Goal: Information Seeking & Learning: Learn about a topic

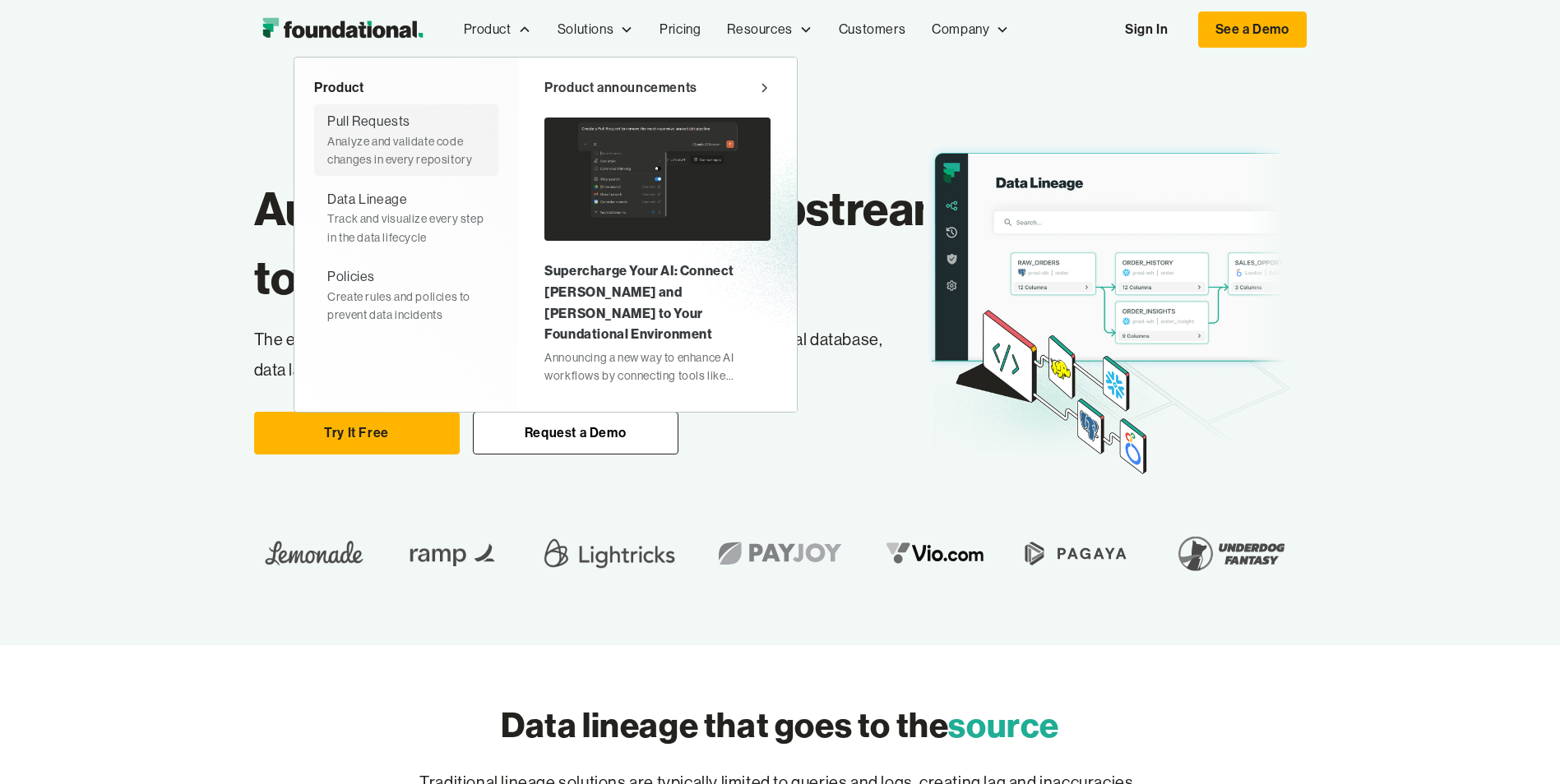
click at [412, 142] on div "Analyze and validate code changes in every repository" at bounding box center [406, 150] width 158 height 37
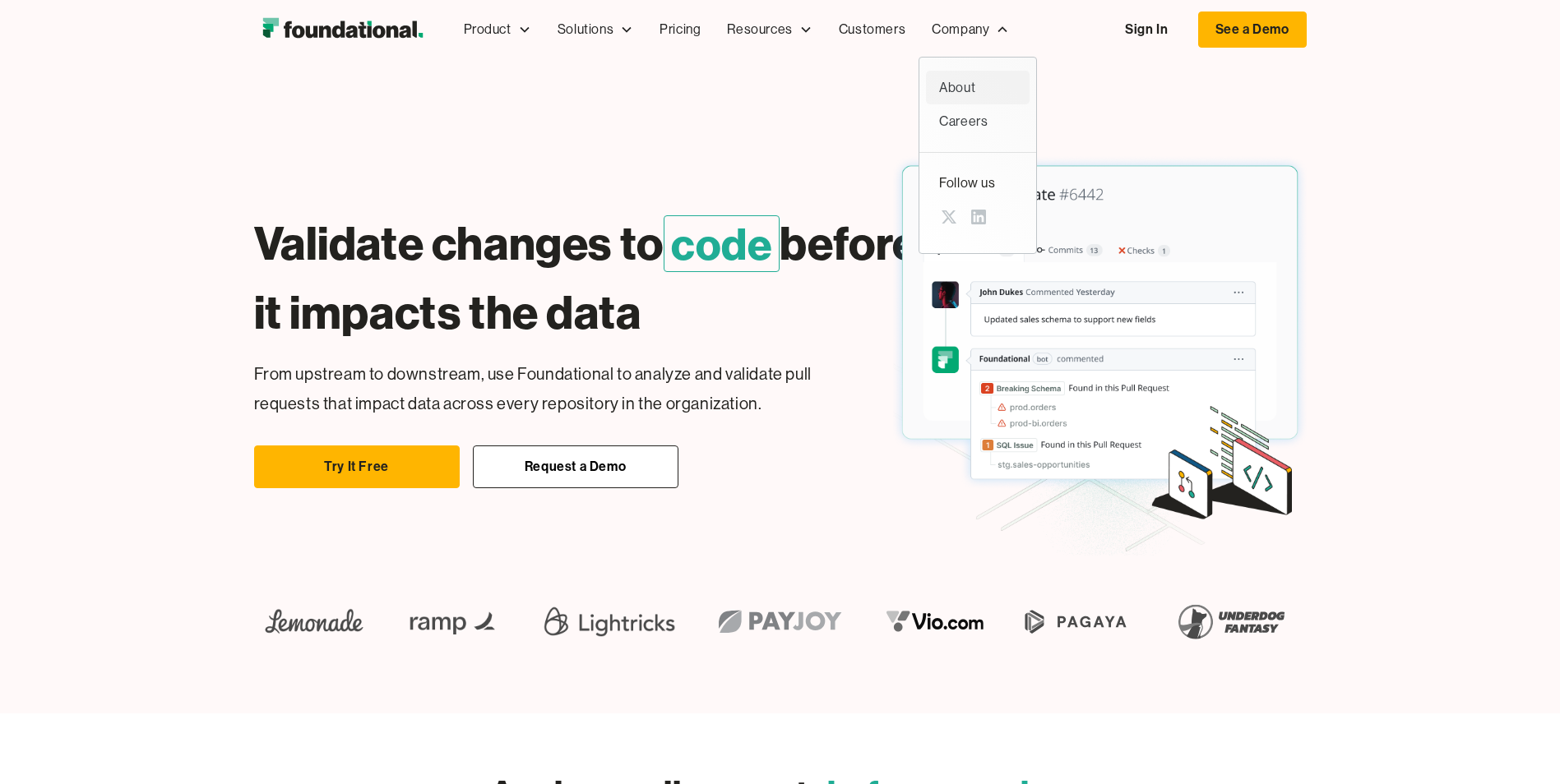
click at [969, 82] on div "About" at bounding box center [977, 88] width 77 height 22
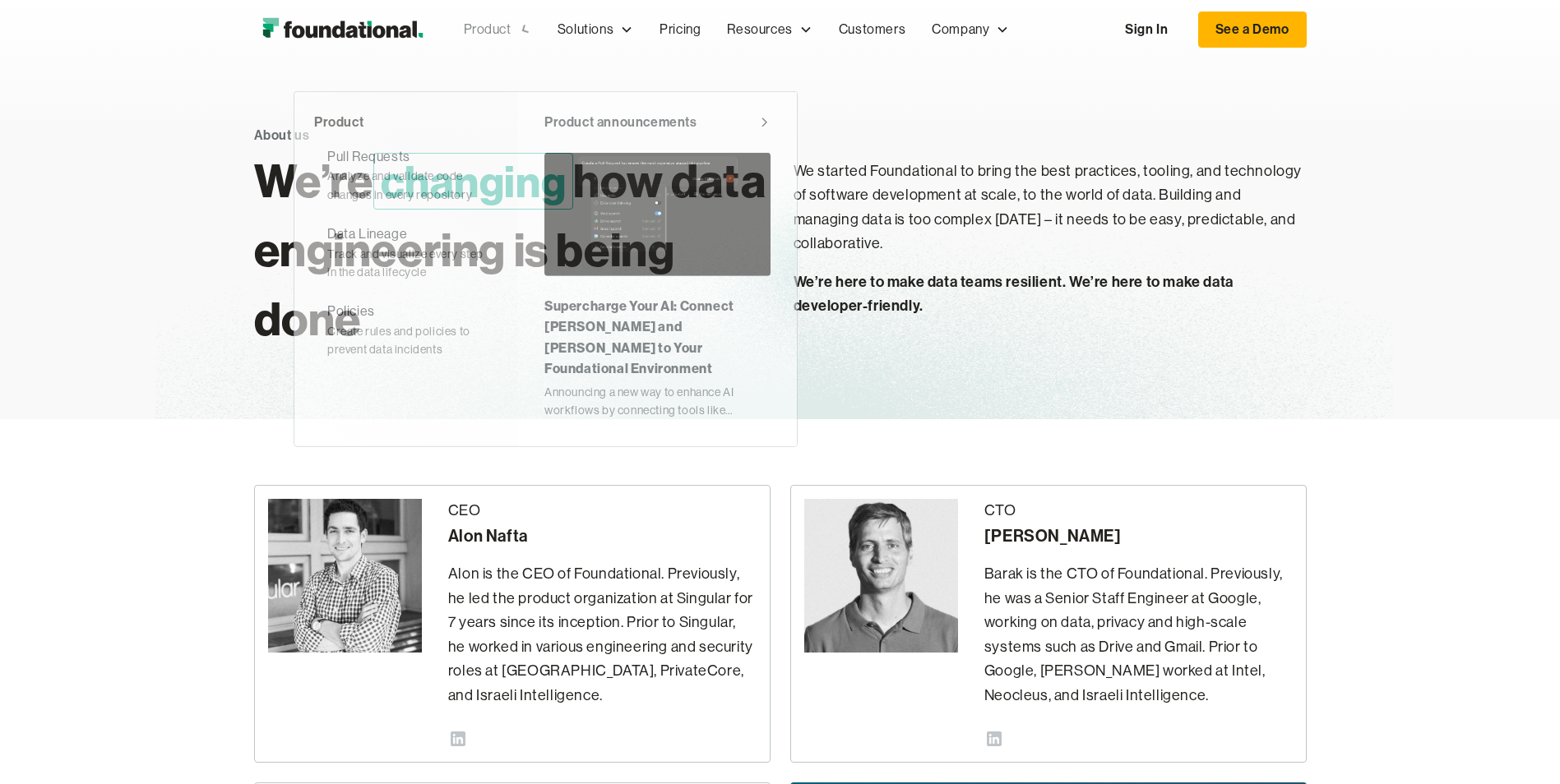
click at [480, 17] on div "Product" at bounding box center [497, 30] width 93 height 54
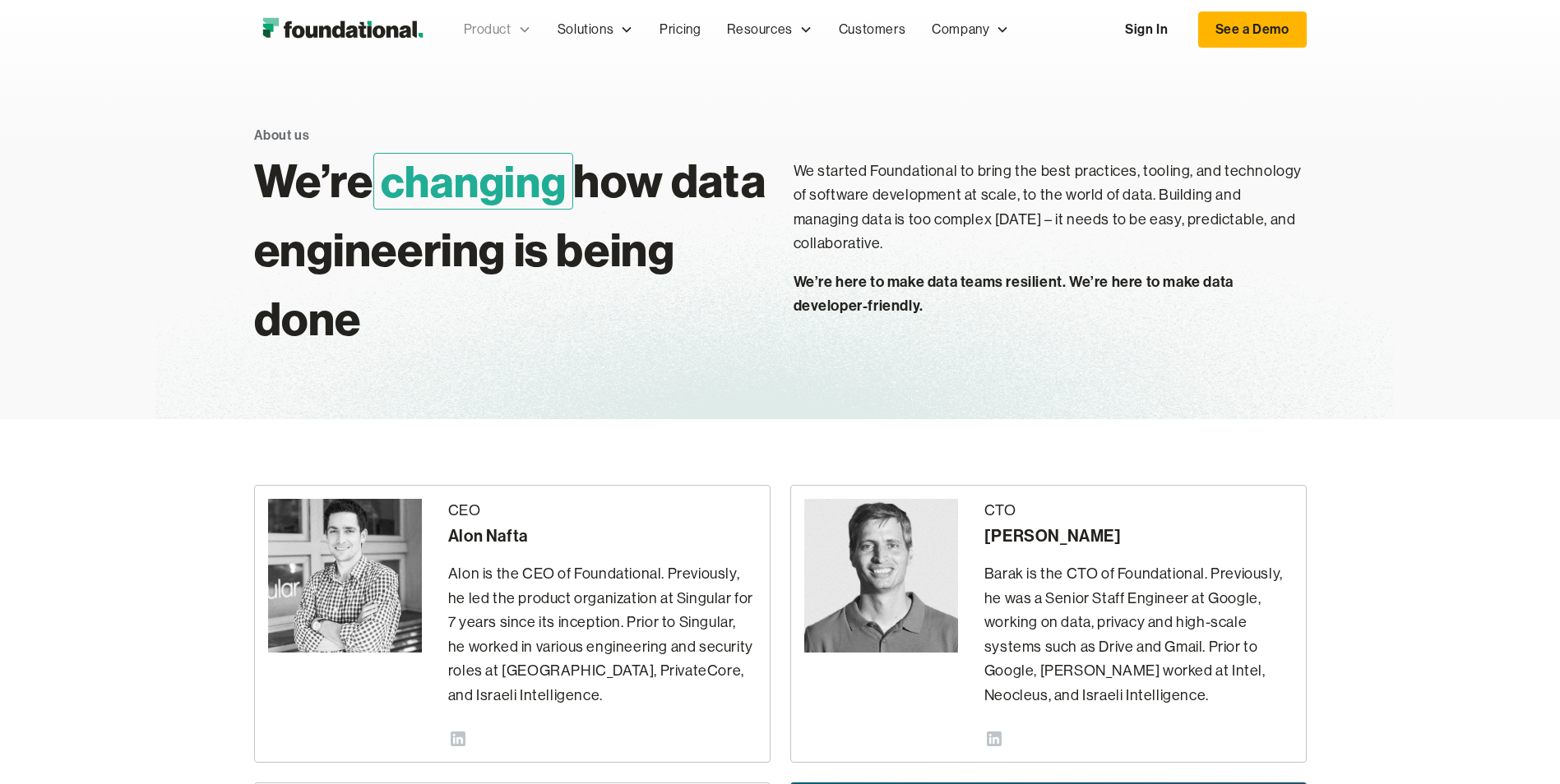
click at [480, 17] on div "Product" at bounding box center [497, 30] width 93 height 54
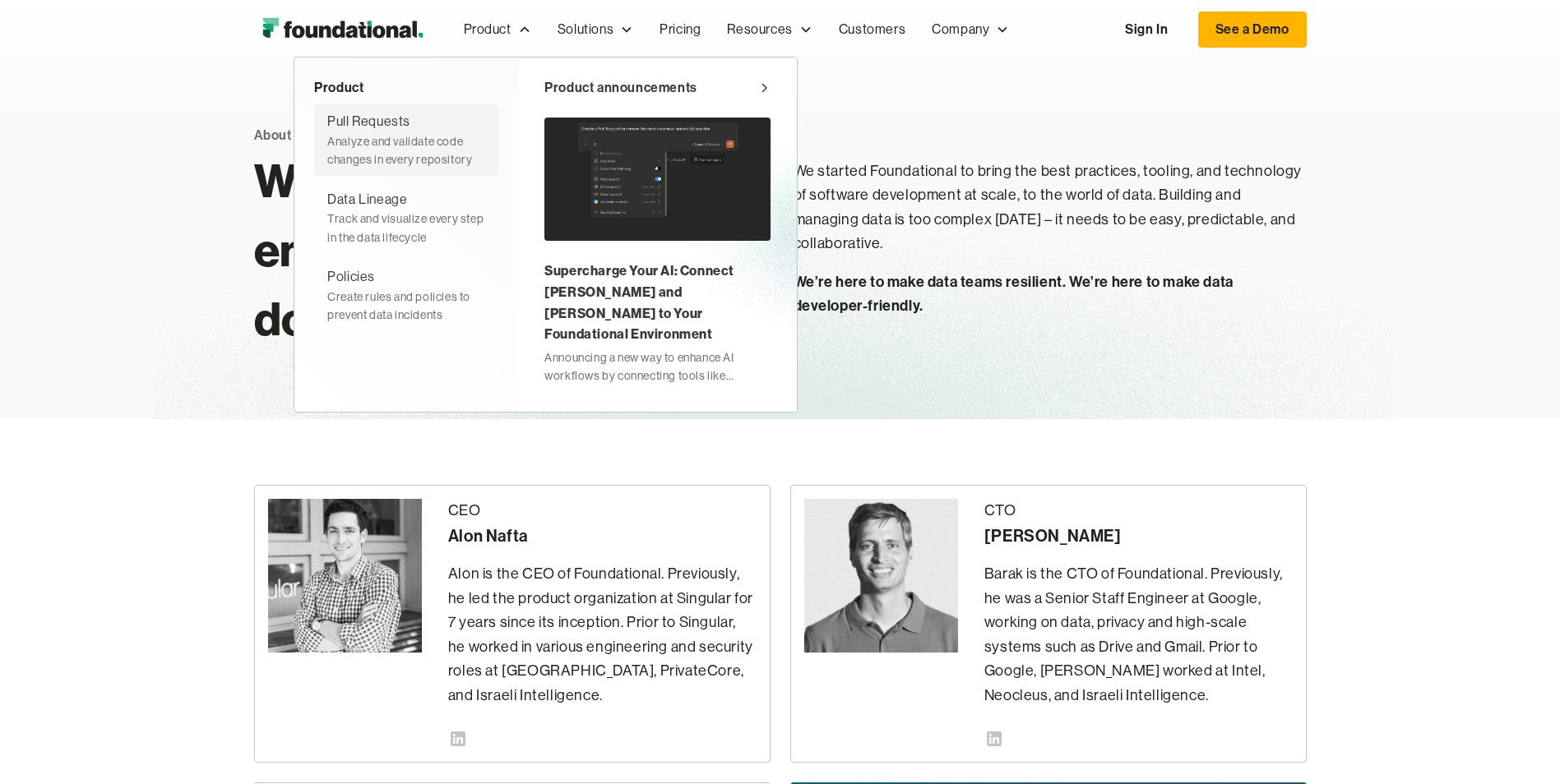
click at [387, 155] on div "Analyze and validate code changes in every repository" at bounding box center [406, 150] width 158 height 37
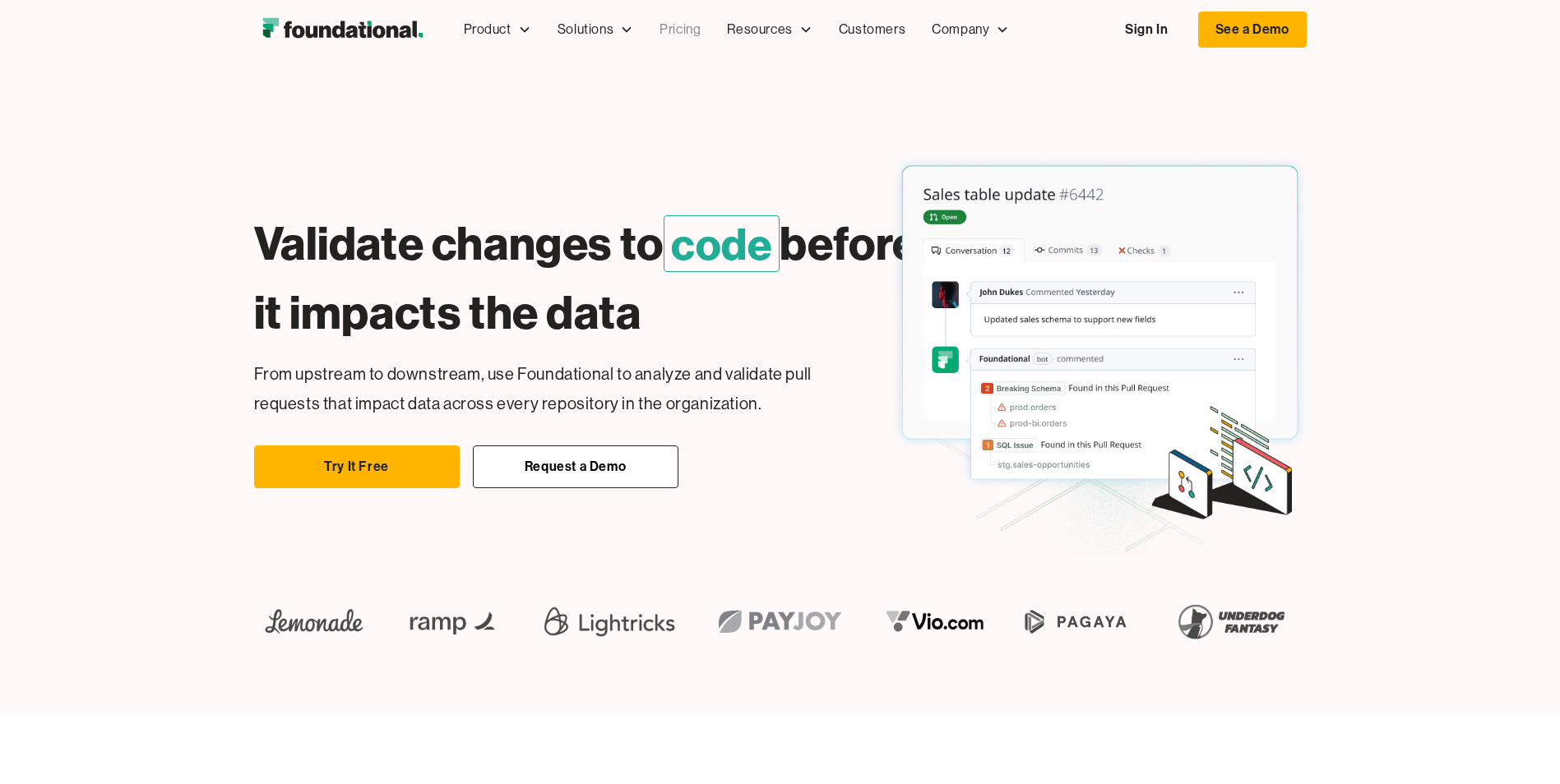
click at [678, 25] on link "Pricing" at bounding box center [680, 30] width 67 height 54
